Goal: Information Seeking & Learning: Learn about a topic

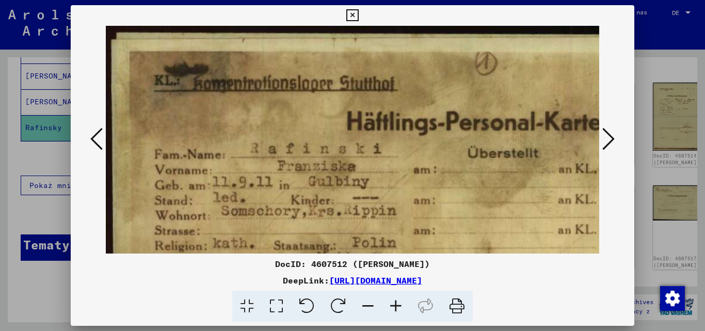
scroll to position [137, 18]
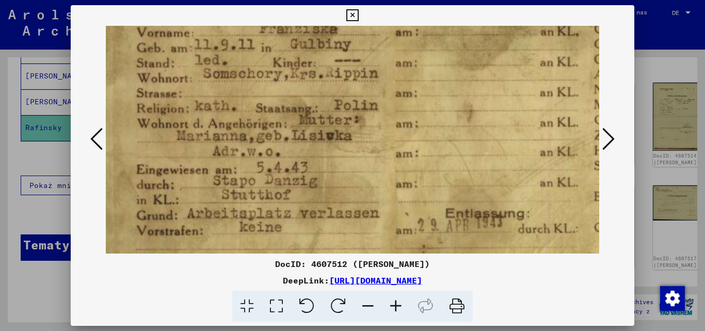
click at [353, 12] on icon at bounding box center [352, 15] width 12 height 12
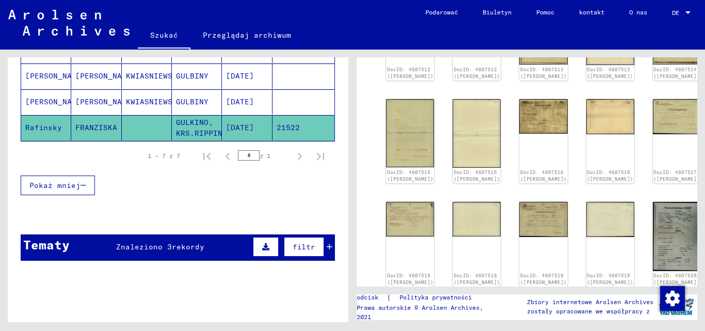
scroll to position [258, 0]
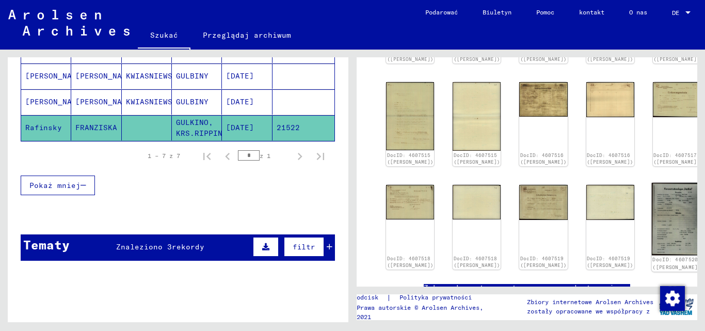
click at [651, 198] on img at bounding box center [676, 219] width 51 height 72
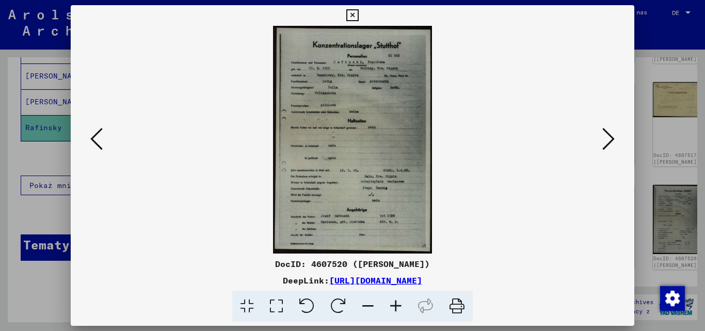
click at [395, 304] on icon at bounding box center [396, 305] width 28 height 31
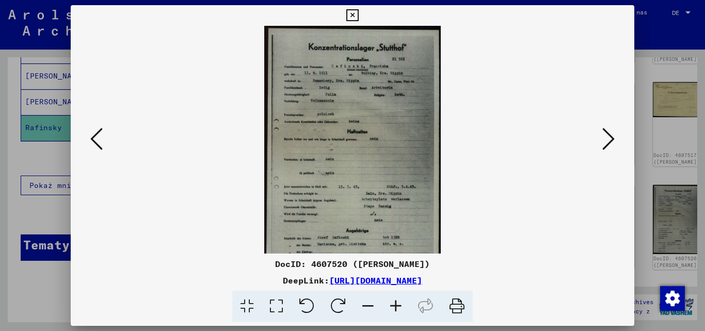
click at [395, 304] on icon at bounding box center [396, 305] width 28 height 31
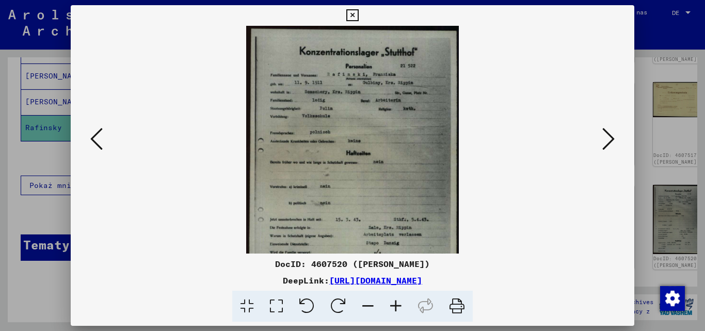
click at [395, 304] on icon at bounding box center [396, 305] width 28 height 31
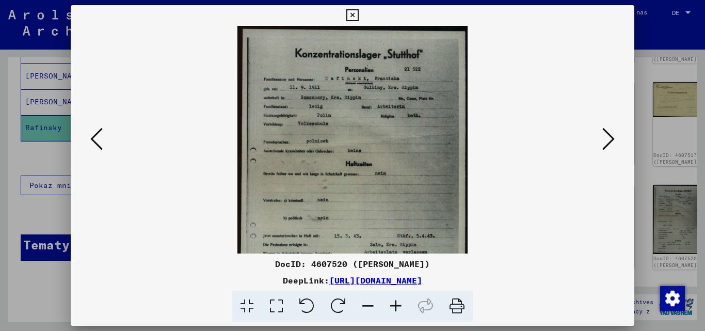
click at [395, 304] on icon at bounding box center [396, 305] width 28 height 31
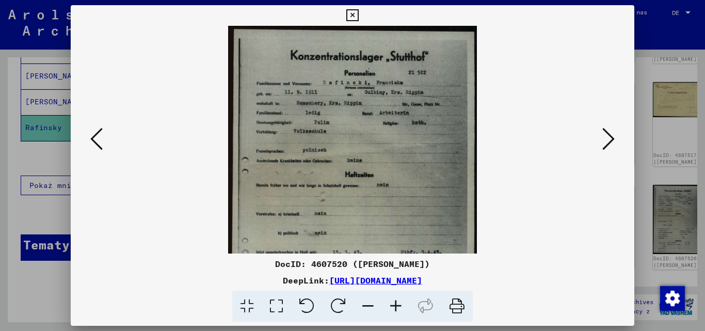
click at [395, 304] on icon at bounding box center [396, 305] width 28 height 31
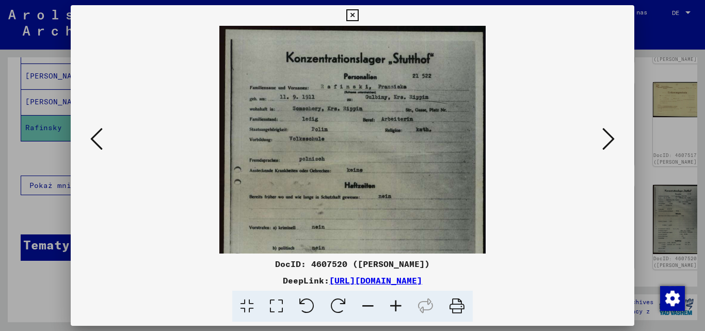
click at [395, 304] on icon at bounding box center [396, 305] width 28 height 31
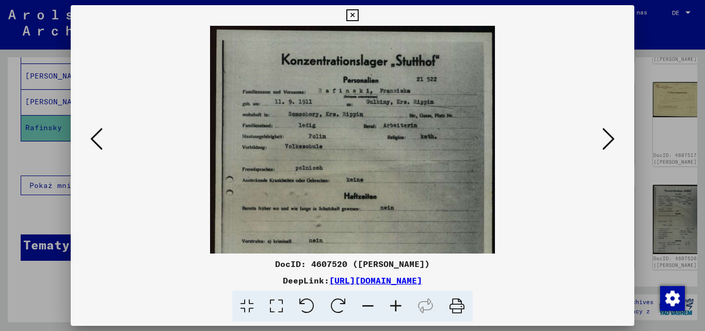
click at [395, 304] on icon at bounding box center [396, 305] width 28 height 31
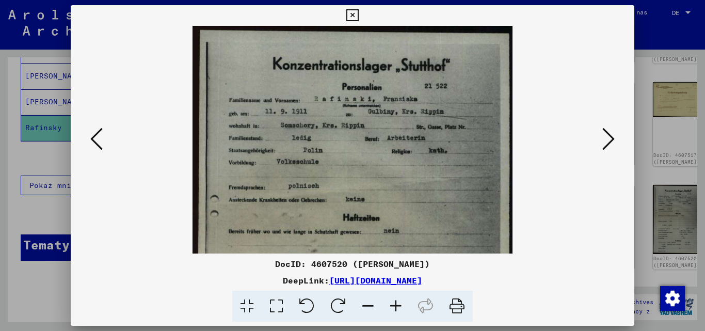
click at [395, 304] on icon at bounding box center [396, 305] width 28 height 31
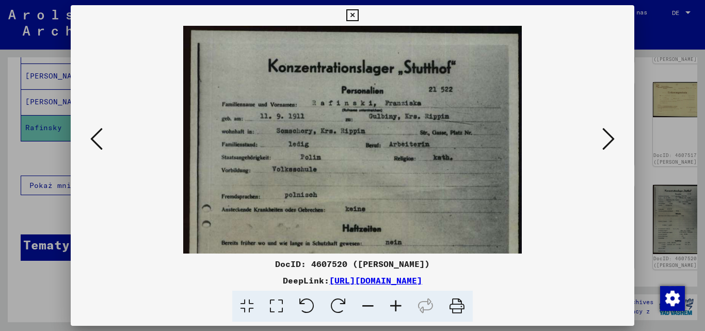
click at [395, 304] on icon at bounding box center [396, 305] width 28 height 31
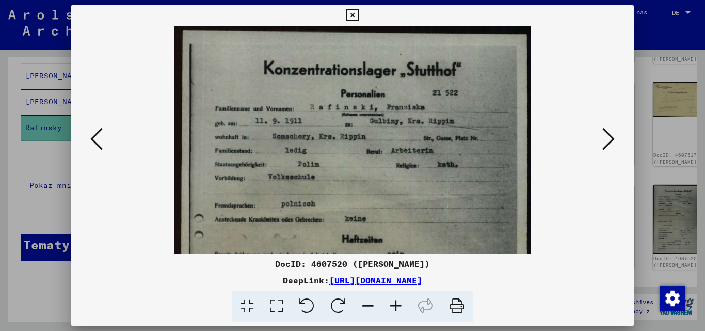
click at [395, 304] on icon at bounding box center [396, 305] width 28 height 31
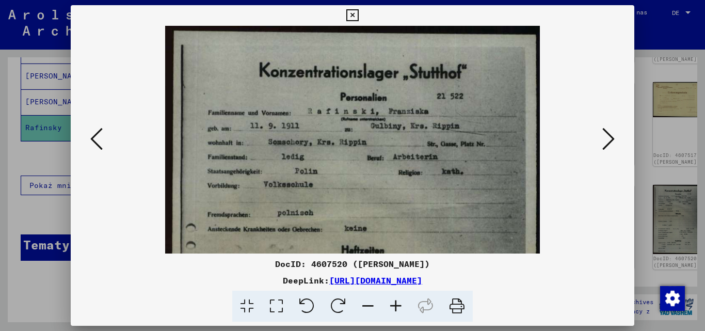
click at [395, 304] on icon at bounding box center [396, 305] width 28 height 31
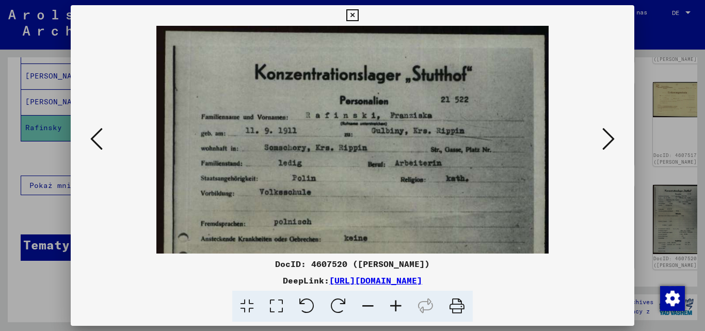
click at [456, 302] on icon at bounding box center [456, 305] width 31 height 31
click at [605, 145] on icon at bounding box center [608, 138] width 12 height 25
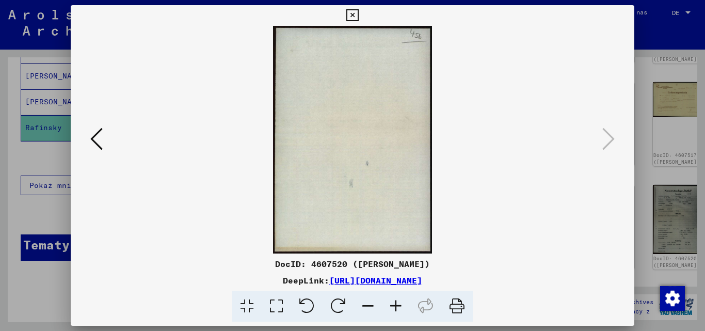
click at [96, 134] on icon at bounding box center [96, 138] width 12 height 25
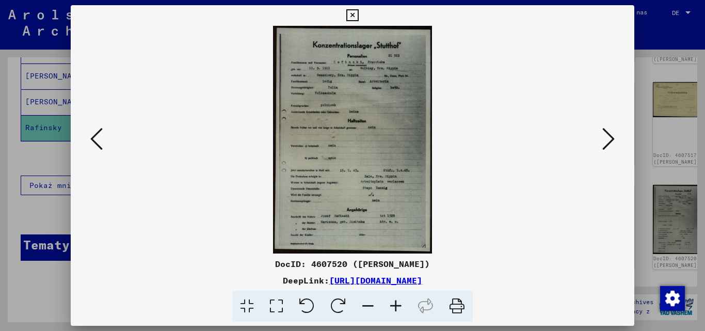
click at [96, 134] on icon at bounding box center [96, 138] width 12 height 25
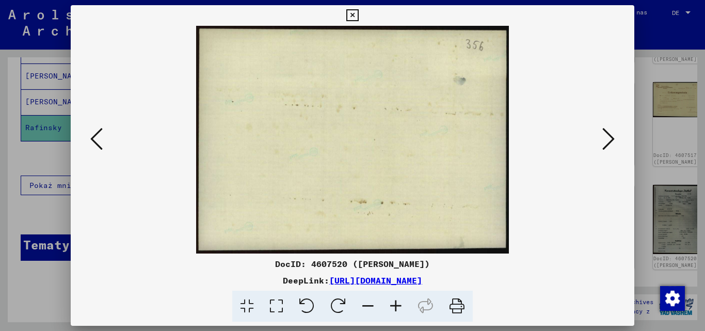
click at [96, 134] on icon at bounding box center [96, 138] width 12 height 25
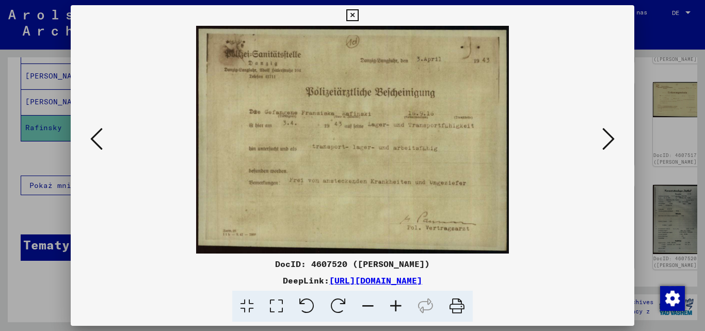
click at [396, 304] on icon at bounding box center [396, 305] width 28 height 31
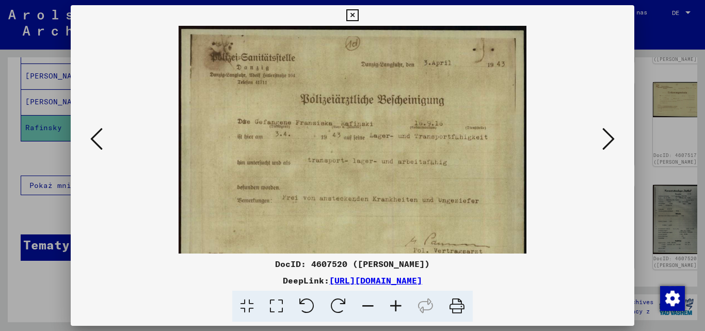
click at [396, 304] on icon at bounding box center [396, 305] width 28 height 31
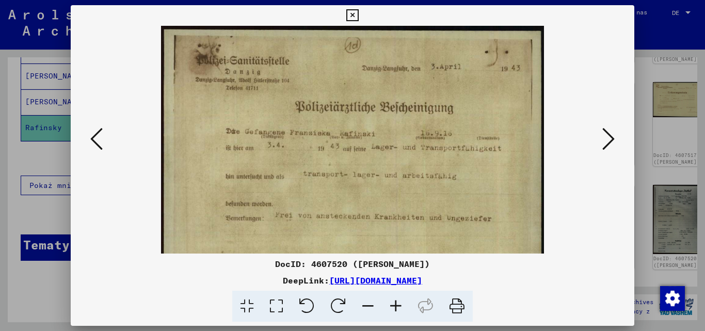
click at [396, 304] on icon at bounding box center [396, 305] width 28 height 31
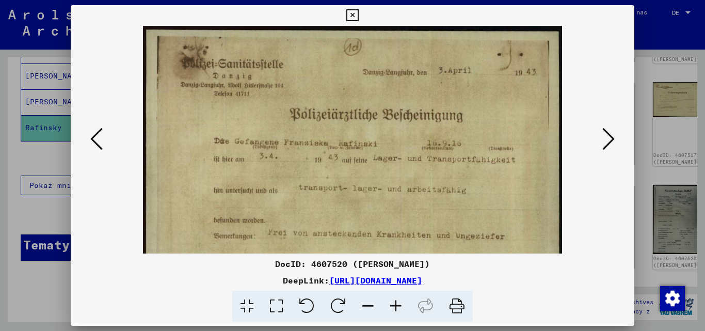
click at [396, 304] on icon at bounding box center [396, 305] width 28 height 31
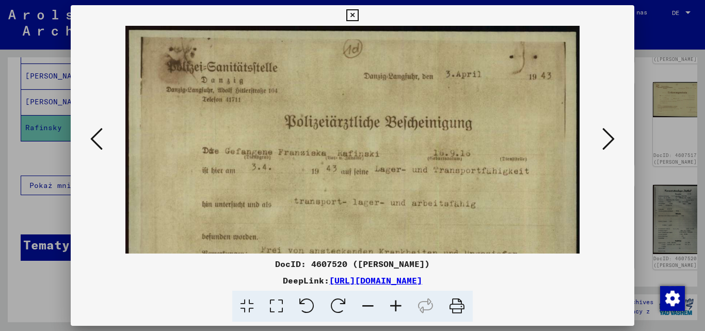
click at [396, 304] on icon at bounding box center [396, 305] width 28 height 31
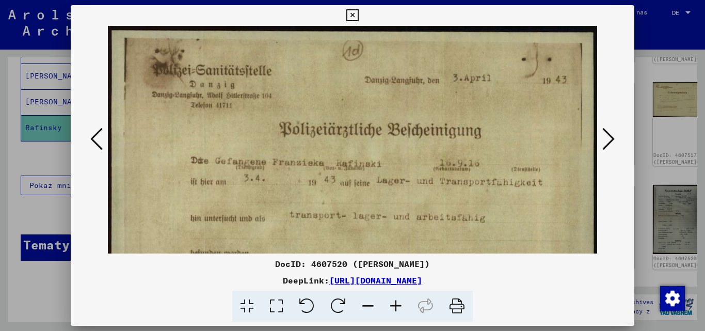
click at [396, 304] on icon at bounding box center [396, 305] width 28 height 31
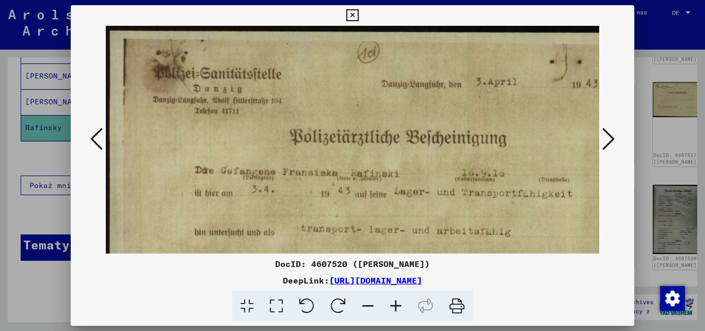
click at [396, 304] on icon at bounding box center [396, 305] width 28 height 31
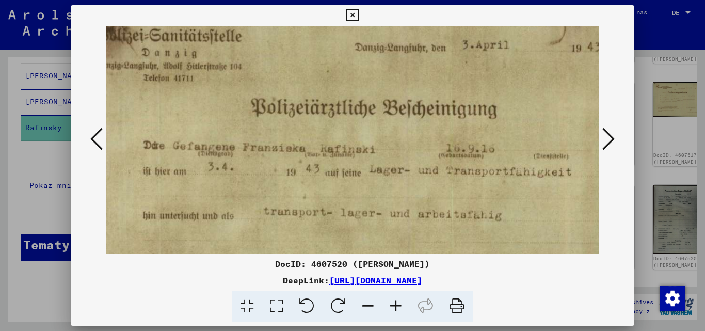
scroll to position [45, 63]
drag, startPoint x: 432, startPoint y: 183, endPoint x: 368, endPoint y: 138, distance: 77.7
click at [368, 138] on img at bounding box center [340, 198] width 596 height 434
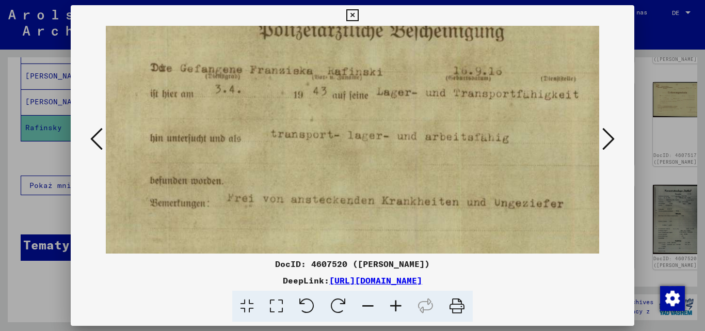
scroll to position [124, 56]
drag, startPoint x: 364, startPoint y: 190, endPoint x: 372, endPoint y: 111, distance: 79.3
click at [372, 111] on img at bounding box center [348, 119] width 596 height 434
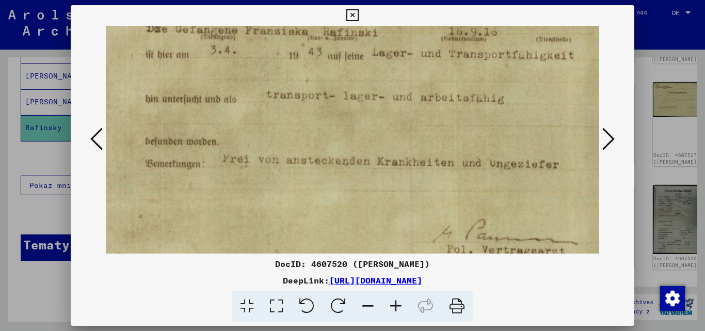
scroll to position [122, 61]
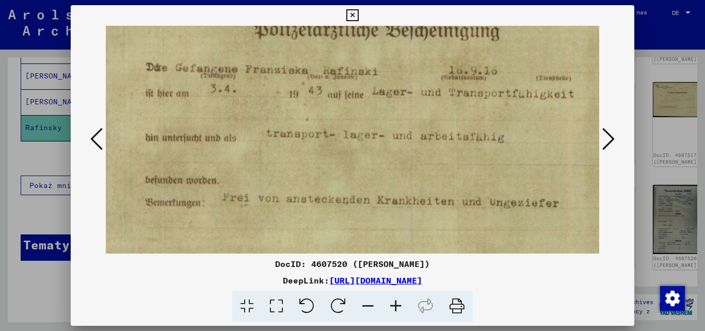
drag, startPoint x: 369, startPoint y: 186, endPoint x: 364, endPoint y: 167, distance: 19.8
click at [364, 167] on img at bounding box center [343, 121] width 596 height 434
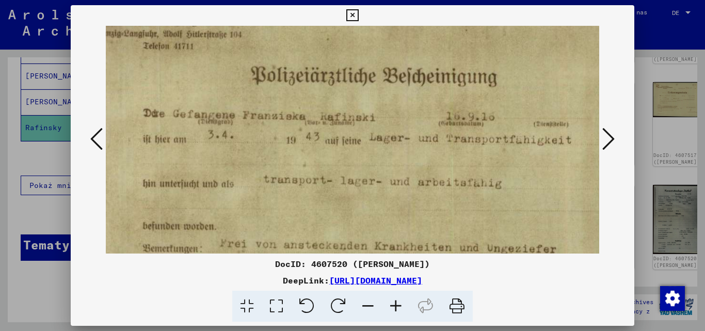
drag, startPoint x: 375, startPoint y: 112, endPoint x: 372, endPoint y: 158, distance: 46.0
click at [372, 158] on img at bounding box center [340, 166] width 596 height 434
click at [453, 303] on icon at bounding box center [456, 305] width 31 height 31
click at [354, 12] on icon at bounding box center [352, 15] width 12 height 12
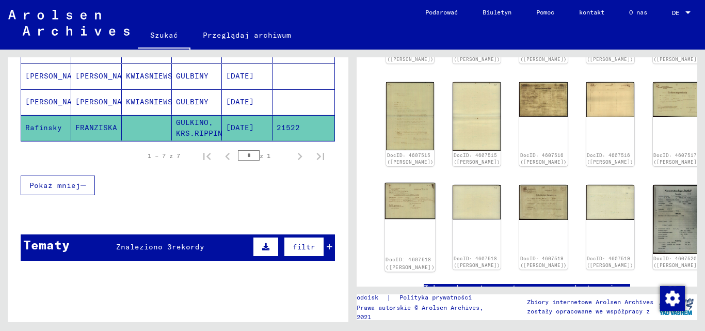
click at [401, 183] on img at bounding box center [410, 201] width 51 height 36
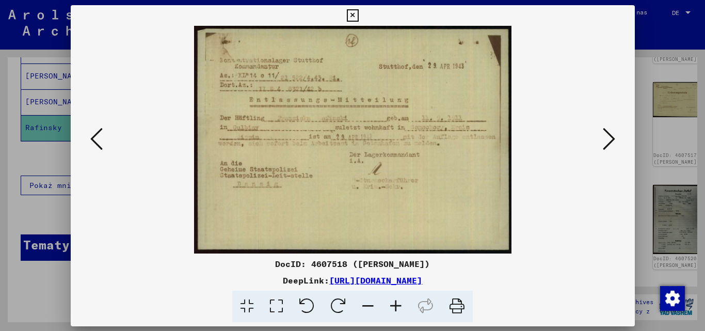
click at [401, 176] on img at bounding box center [353, 140] width 494 height 228
click at [453, 306] on icon at bounding box center [456, 305] width 31 height 31
click at [350, 12] on icon at bounding box center [352, 15] width 12 height 12
